Goal: Check status: Check status

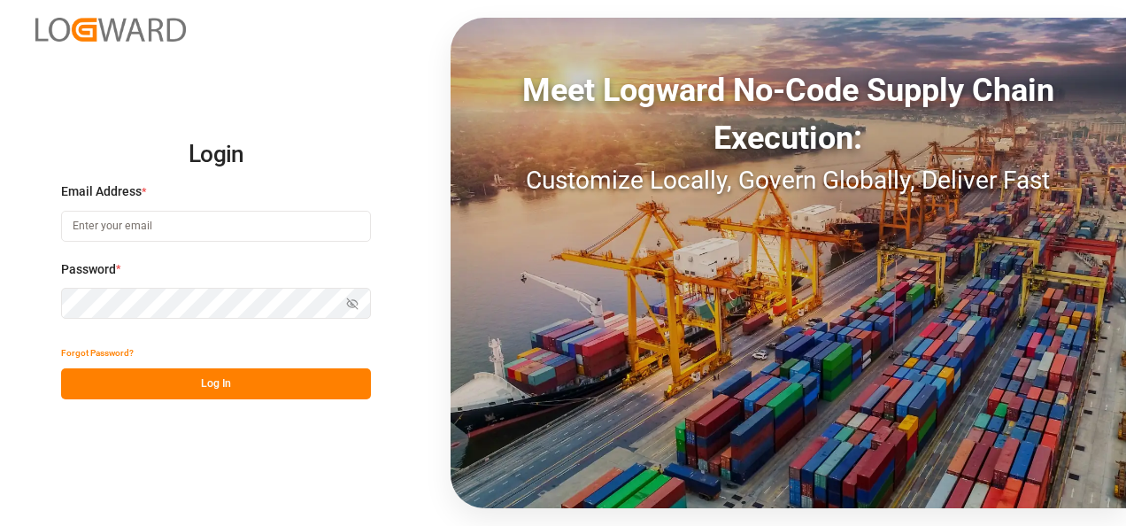
click at [142, 232] on input at bounding box center [216, 226] width 310 height 31
type input "[PERSON_NAME][EMAIL_ADDRESS][PERSON_NAME][DOMAIN_NAME]"
click at [357, 298] on icon "button" at bounding box center [352, 304] width 12 height 12
click at [254, 383] on button "Log In" at bounding box center [216, 383] width 310 height 31
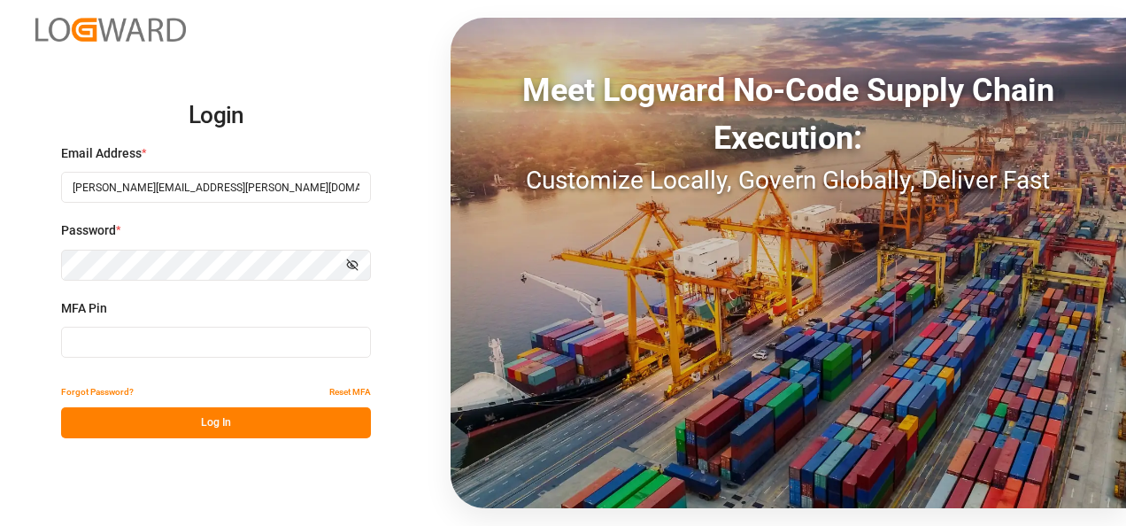
click at [85, 344] on input at bounding box center [216, 342] width 310 height 31
type input "280677"
click at [232, 425] on button "Log In" at bounding box center [216, 422] width 310 height 31
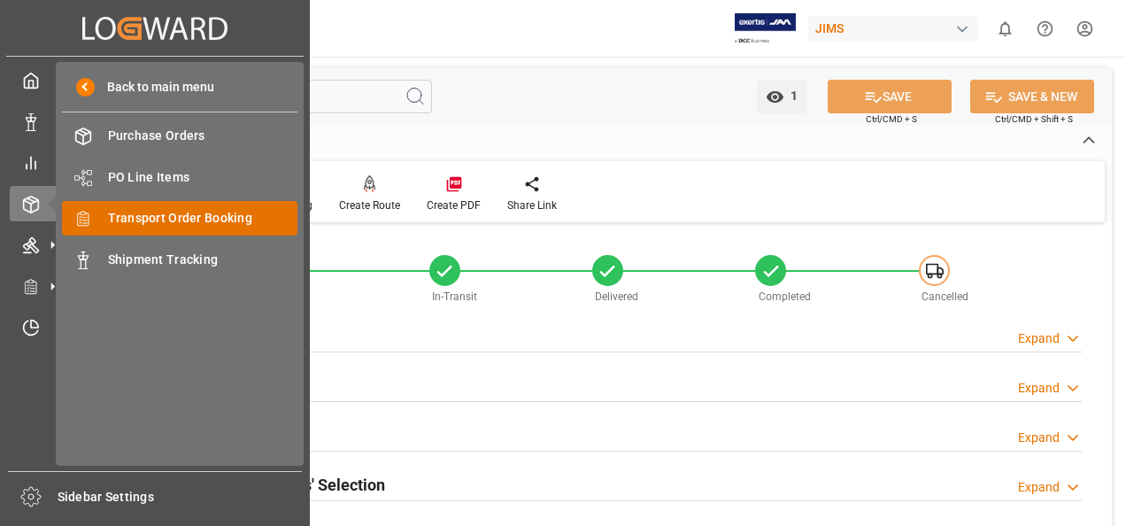
click at [179, 215] on span "Transport Order Booking" at bounding box center [203, 218] width 190 height 19
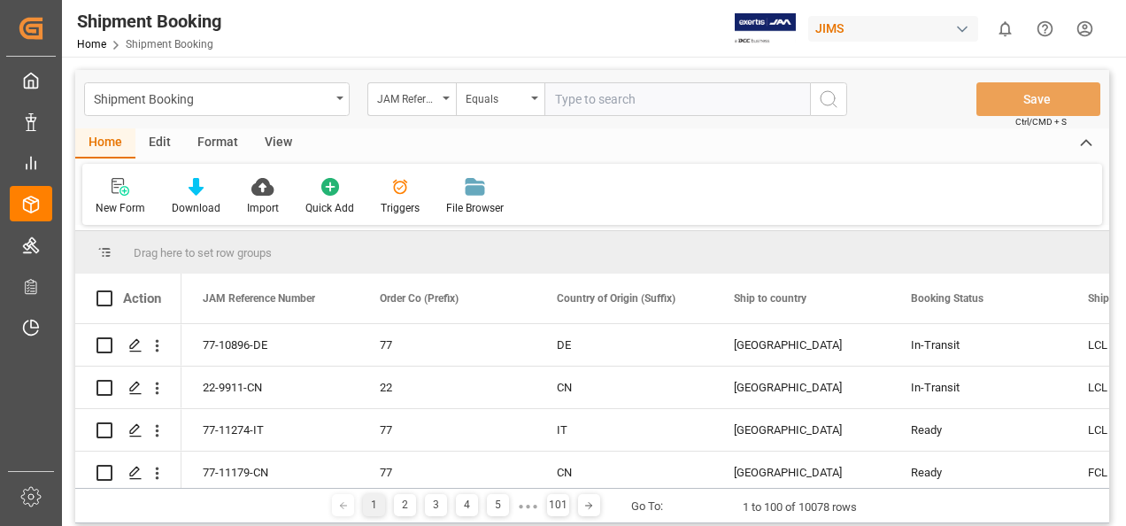
click at [652, 99] on input "text" at bounding box center [678, 99] width 266 height 34
paste input "77-11191-[GEOGRAPHIC_DATA]"
type input "77-11191-[GEOGRAPHIC_DATA]"
click at [829, 97] on icon "search button" at bounding box center [828, 99] width 21 height 21
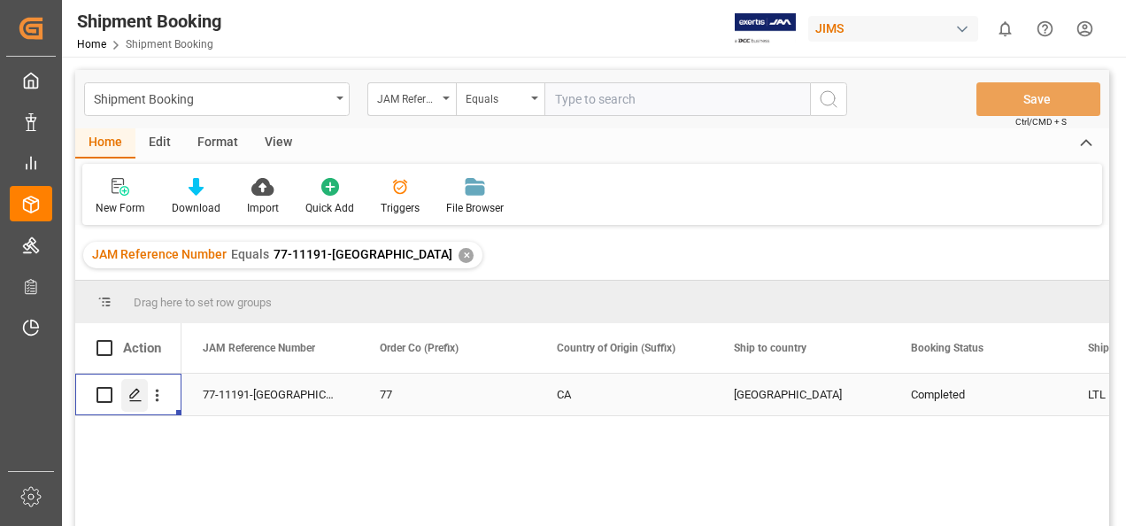
click at [140, 397] on icon "Press SPACE to select this row." at bounding box center [135, 395] width 14 height 14
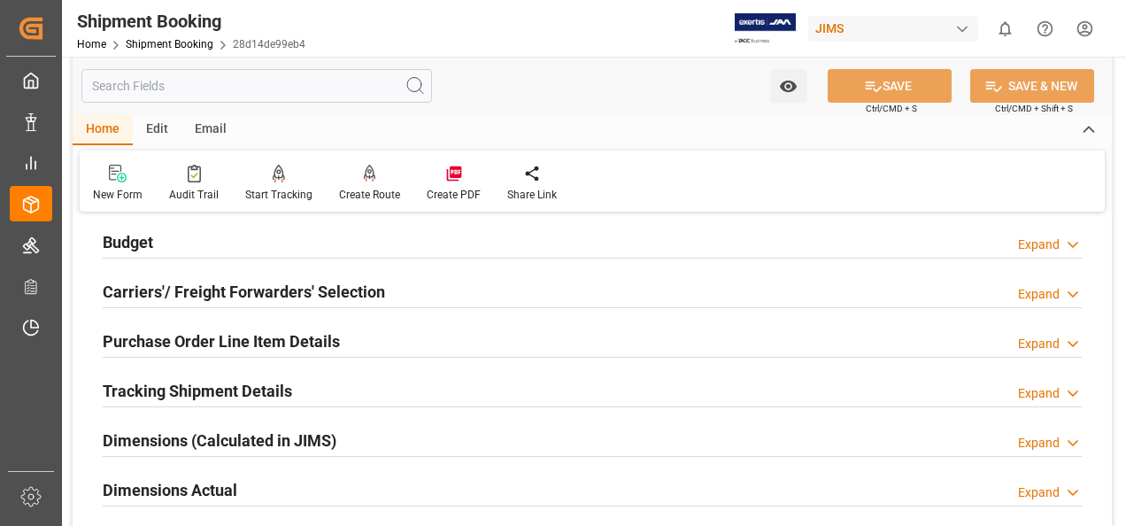
scroll to position [354, 0]
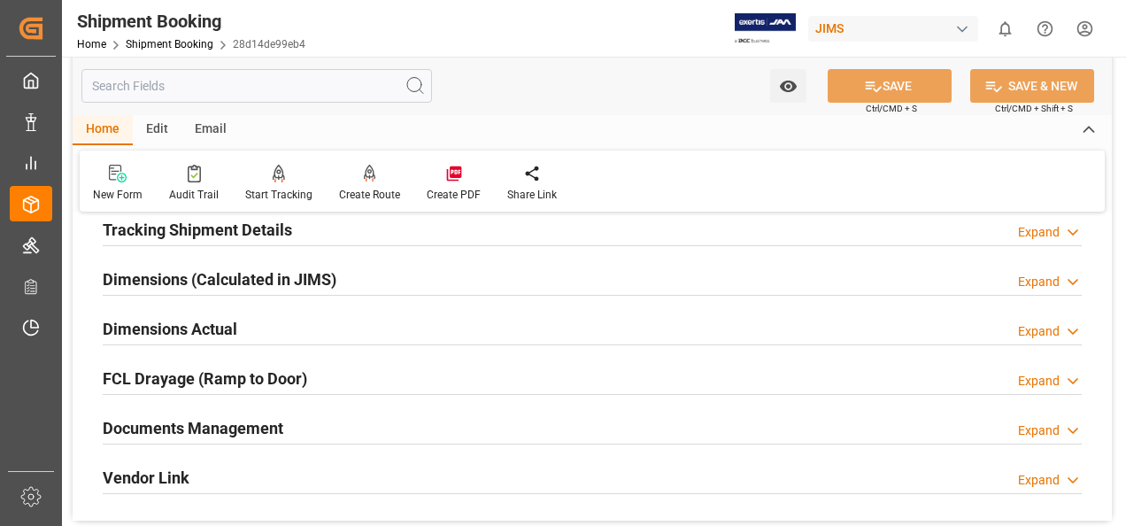
click at [241, 429] on h2 "Documents Management" at bounding box center [193, 428] width 181 height 24
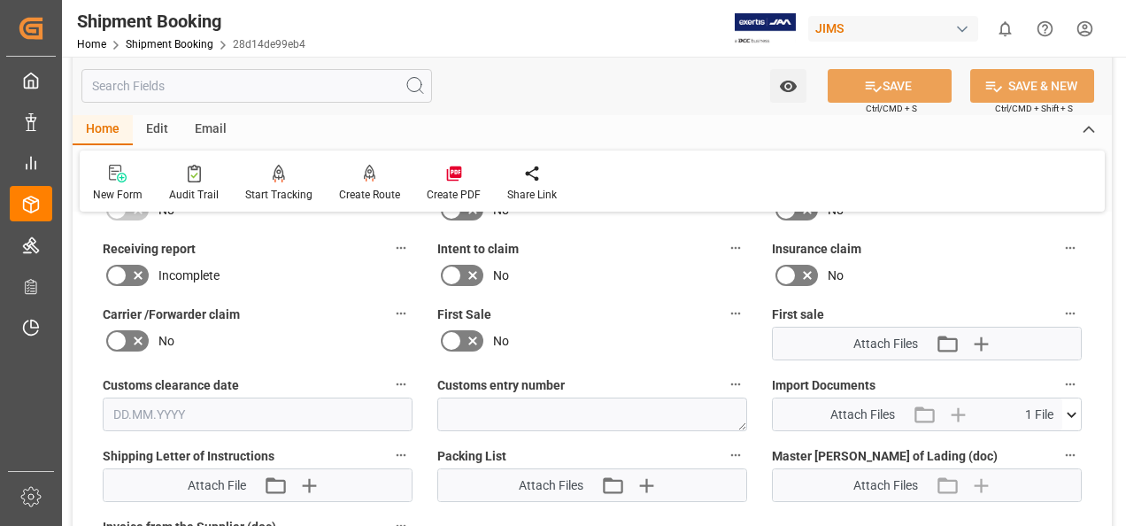
scroll to position [797, 0]
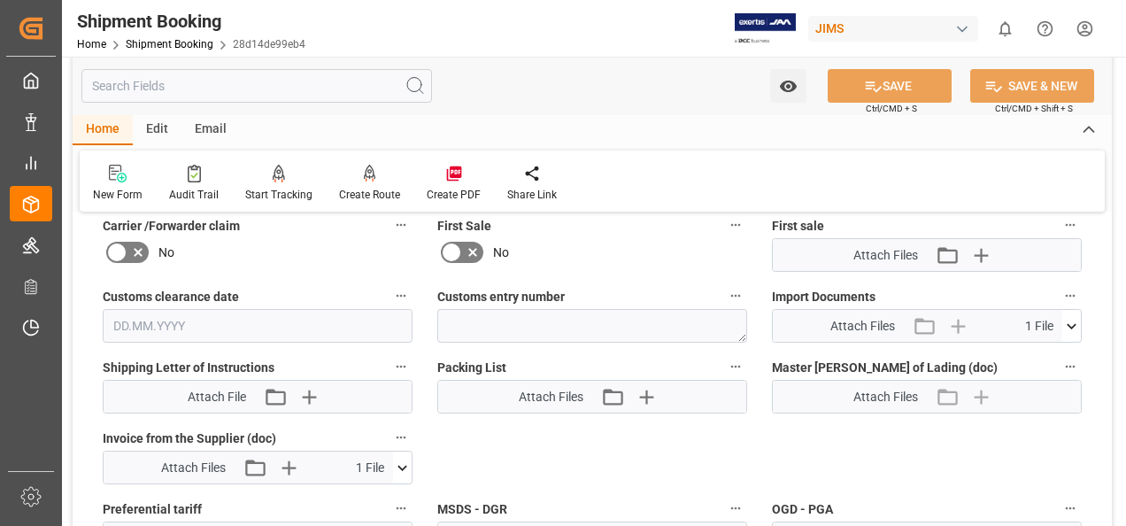
click at [404, 465] on icon at bounding box center [403, 467] width 10 height 5
click at [352, 499] on icon at bounding box center [355, 500] width 19 height 19
